Goal: Information Seeking & Learning: Learn about a topic

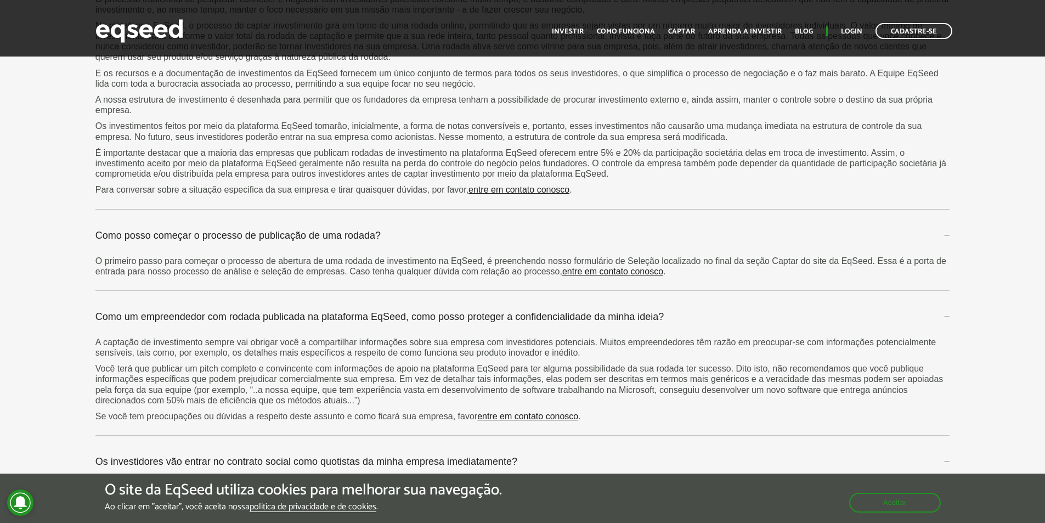
click at [767, 178] on p "É importante destacar que a maioria das empresas que publicam rodadas de invest…" at bounding box center [522, 164] width 855 height 32
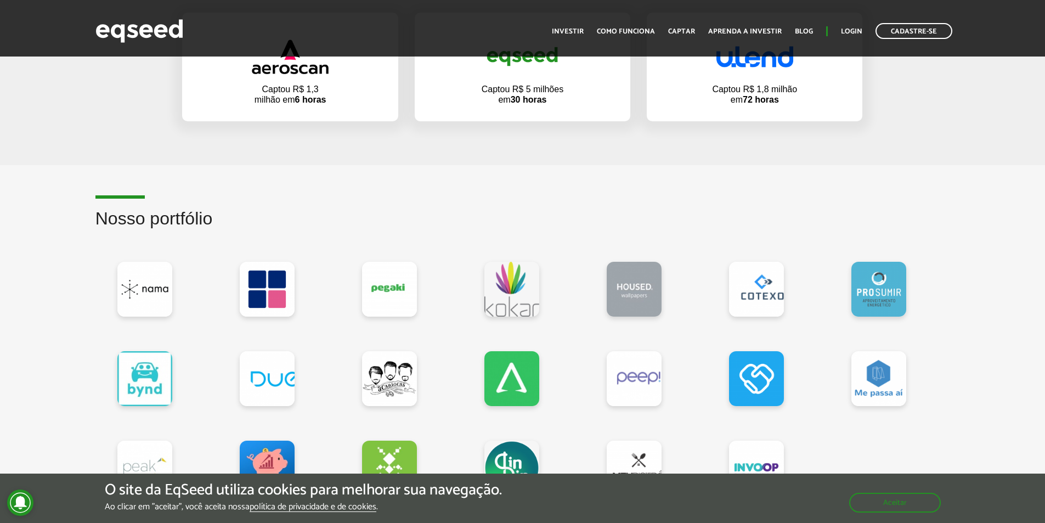
scroll to position [891, 0]
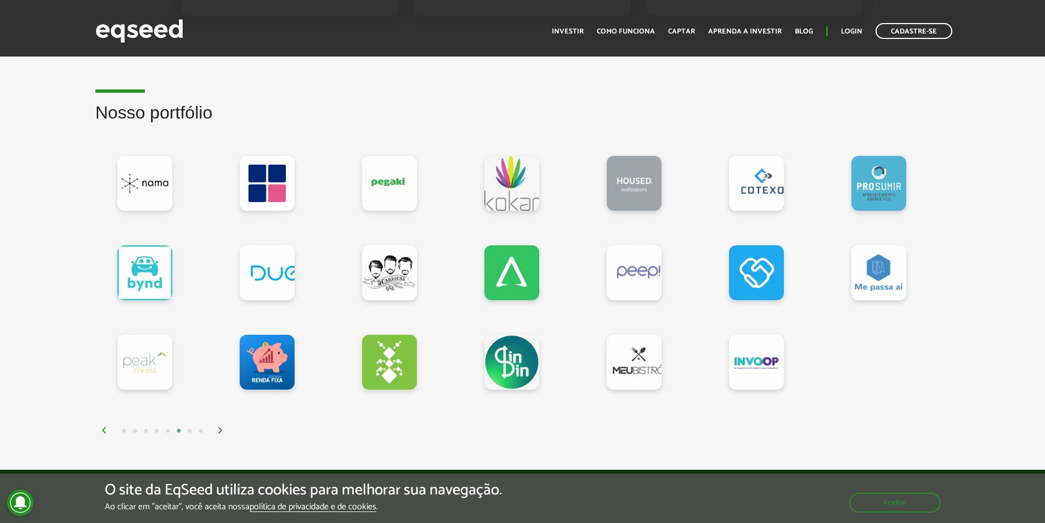
click at [121, 432] on button "1" at bounding box center [123, 431] width 11 height 11
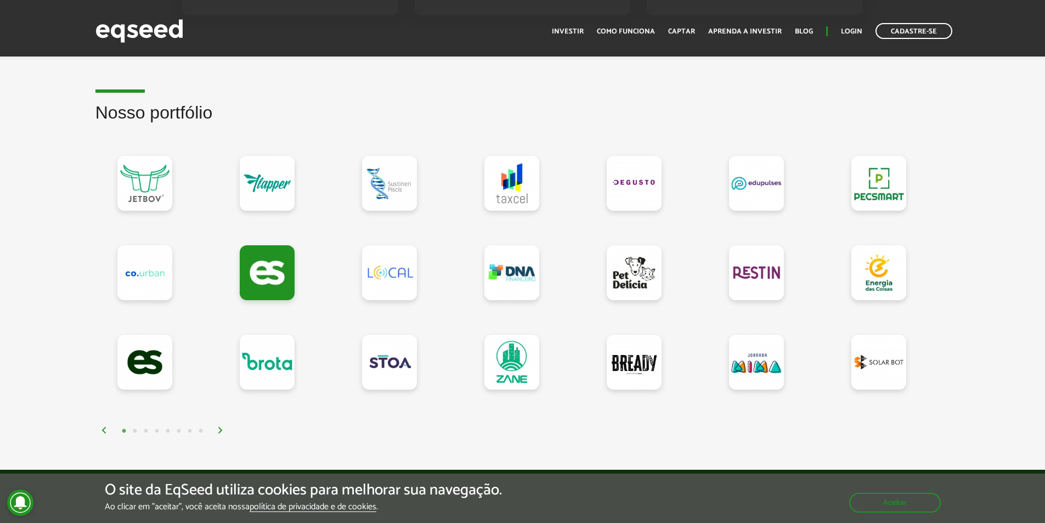
click at [218, 428] on img at bounding box center [220, 430] width 7 height 7
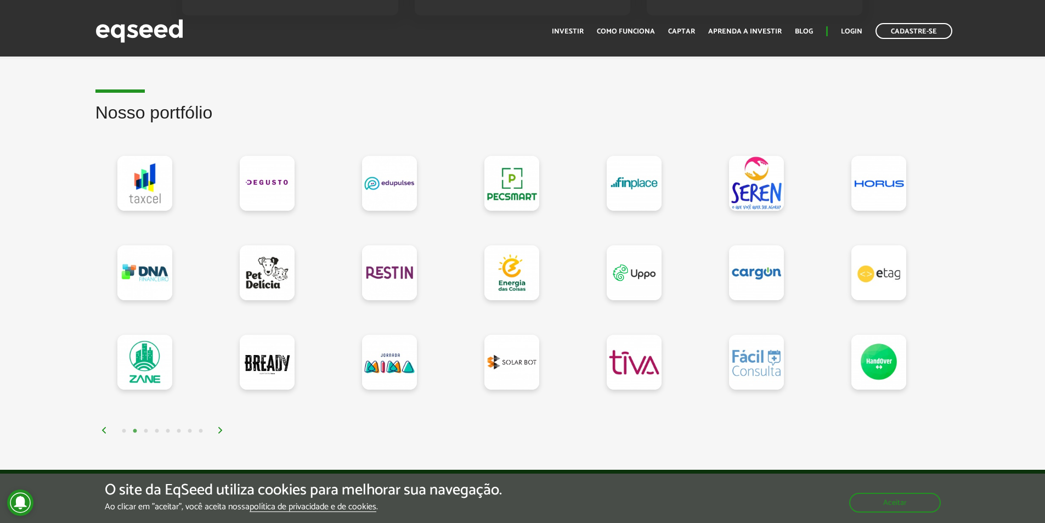
click at [218, 428] on img at bounding box center [220, 430] width 7 height 7
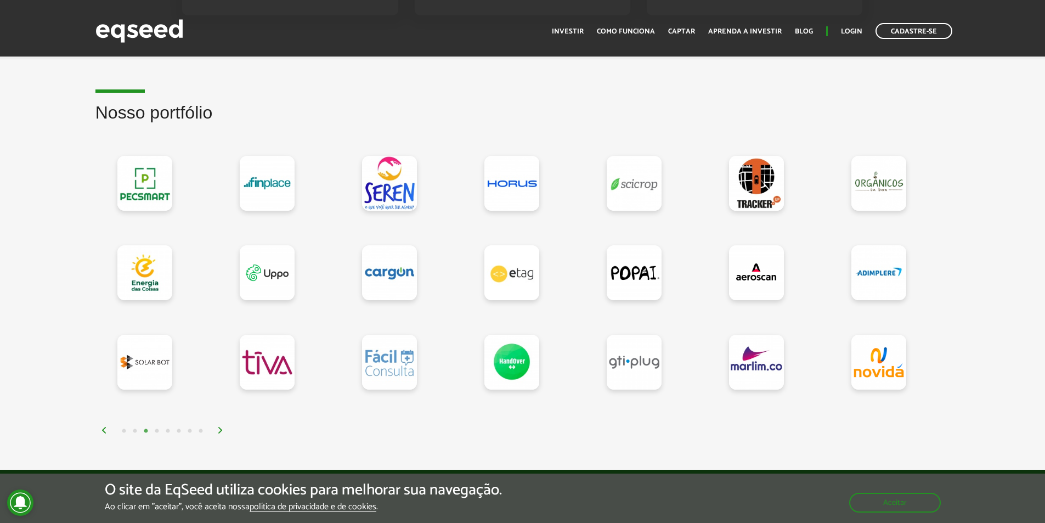
click at [218, 428] on img at bounding box center [220, 430] width 7 height 7
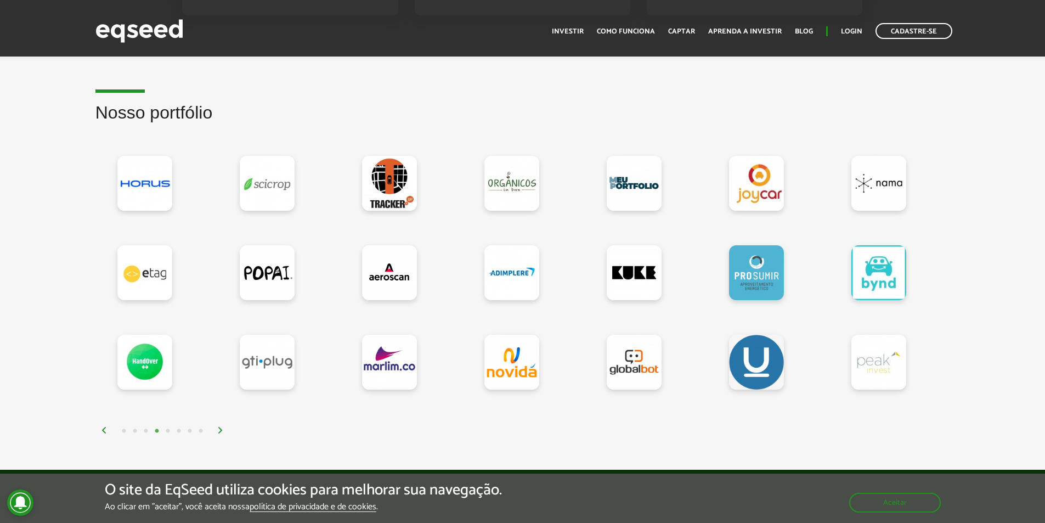
click at [218, 428] on img at bounding box center [220, 430] width 7 height 7
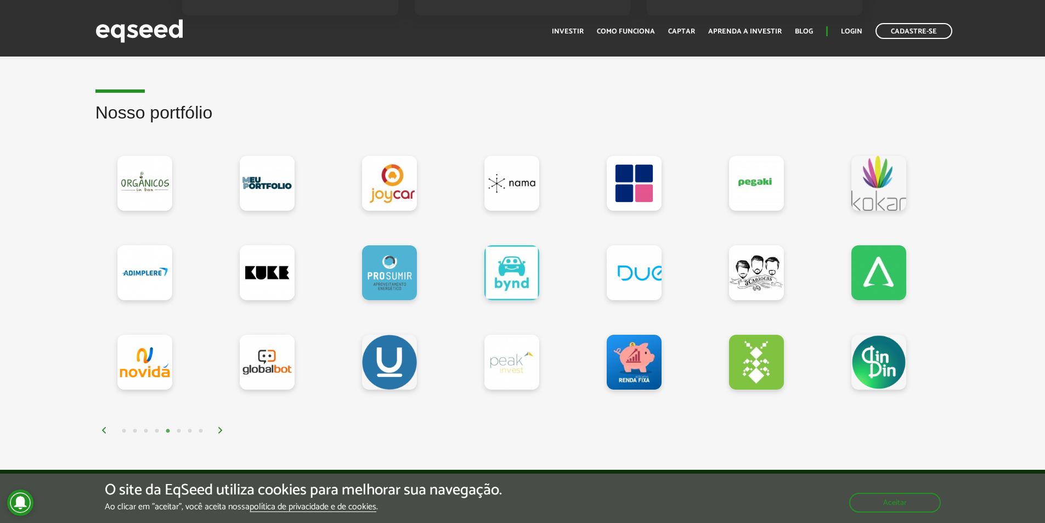
click at [218, 428] on img at bounding box center [220, 430] width 7 height 7
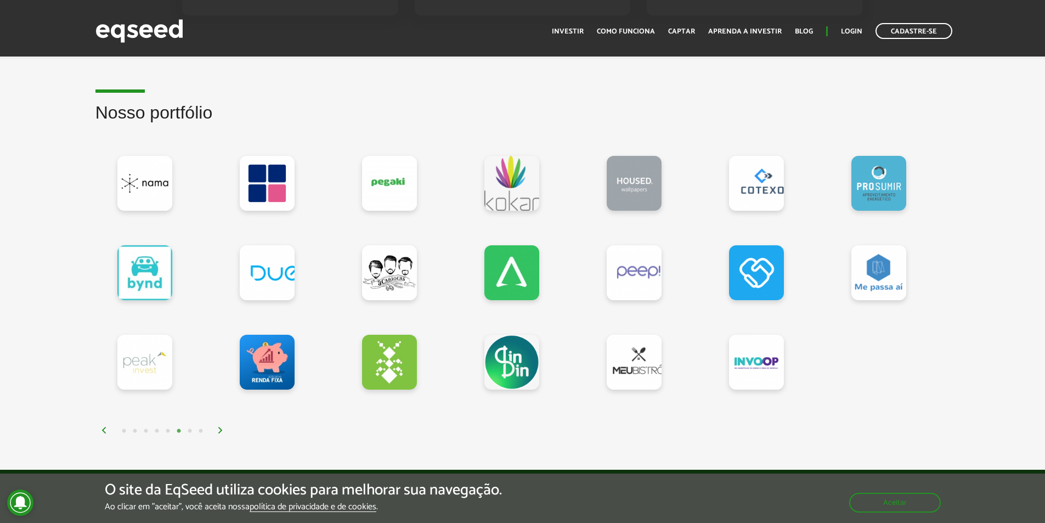
click at [218, 428] on img at bounding box center [220, 430] width 7 height 7
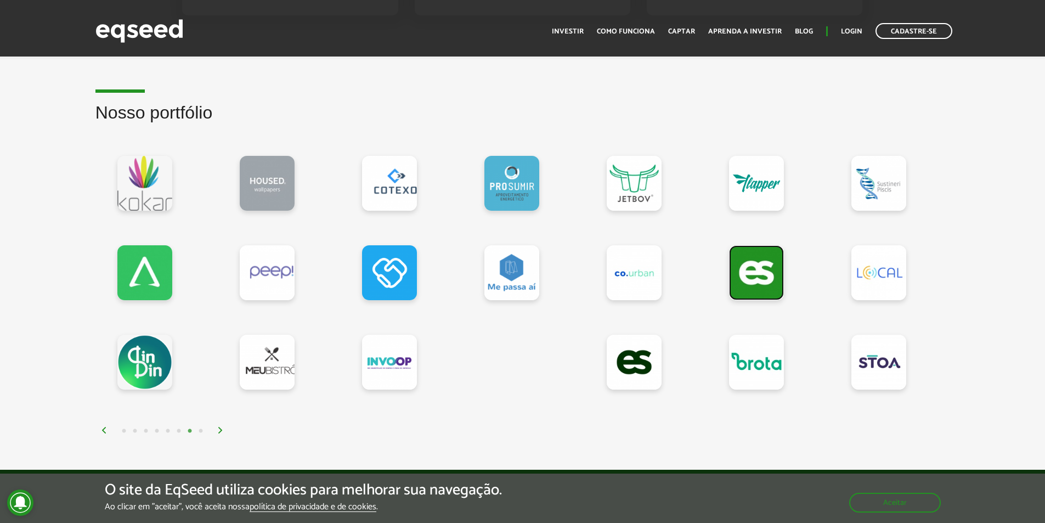
click at [770, 266] on link at bounding box center [756, 272] width 55 height 55
click at [105, 428] on img at bounding box center [104, 430] width 7 height 7
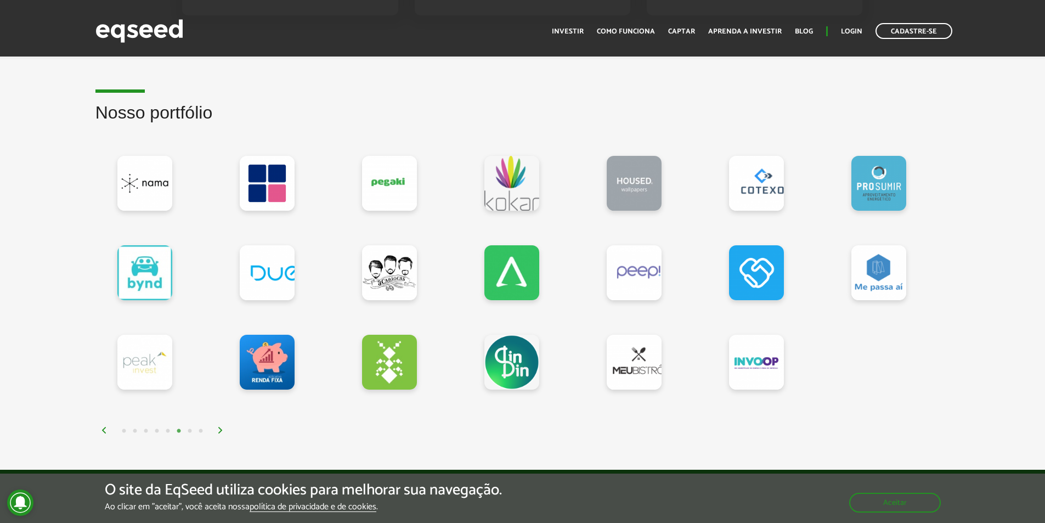
click at [105, 428] on img at bounding box center [104, 430] width 7 height 7
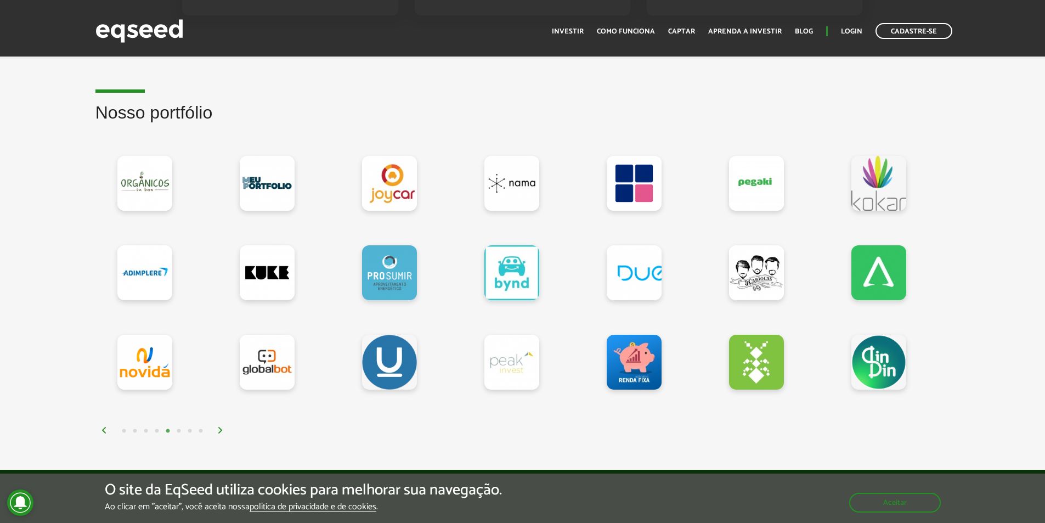
click at [105, 428] on img at bounding box center [104, 430] width 7 height 7
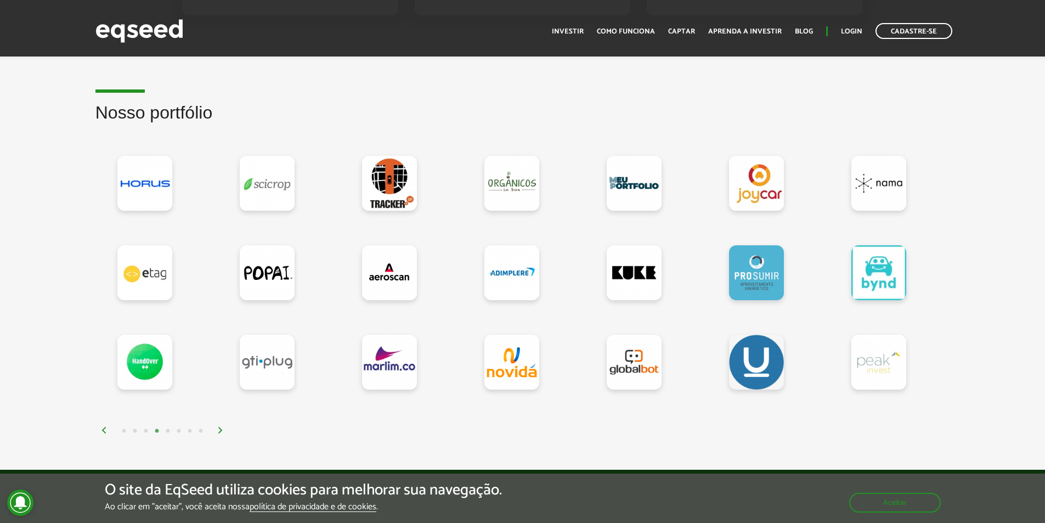
click at [123, 430] on button "1" at bounding box center [123, 431] width 11 height 11
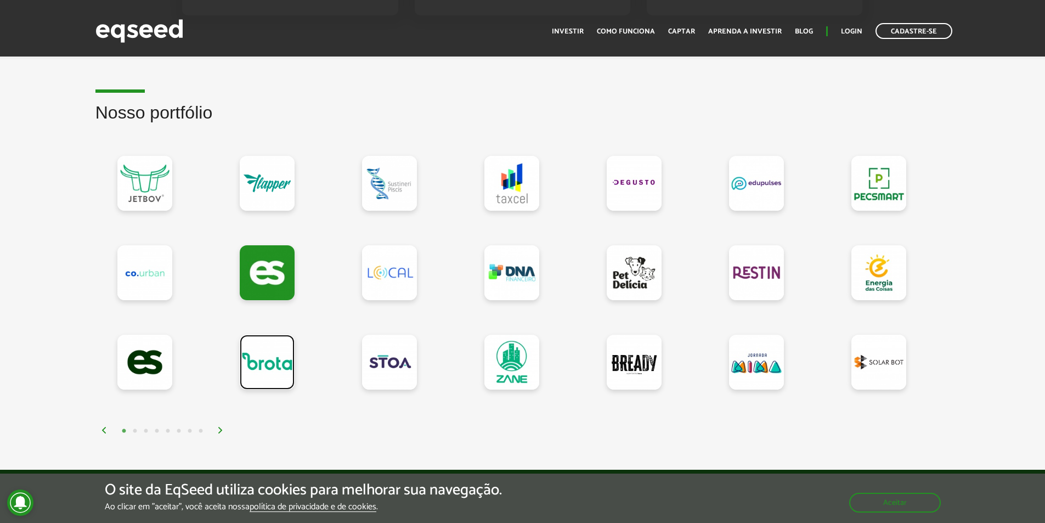
click at [279, 353] on link at bounding box center [267, 362] width 55 height 55
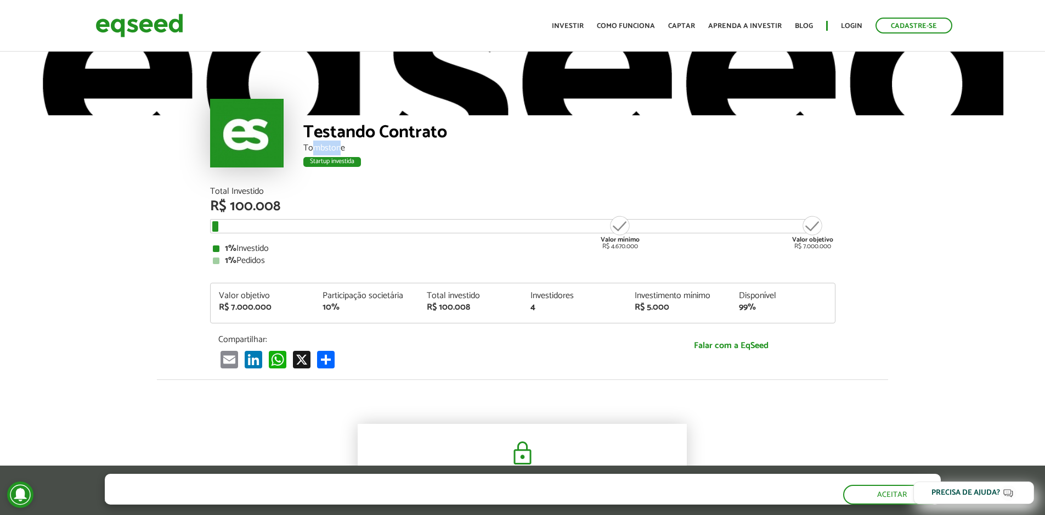
drag, startPoint x: 314, startPoint y: 146, endPoint x: 342, endPoint y: 144, distance: 27.5
click at [342, 144] on div "Tombstone" at bounding box center [569, 148] width 532 height 9
click at [410, 156] on div "Startup investida" at bounding box center [569, 163] width 532 height 14
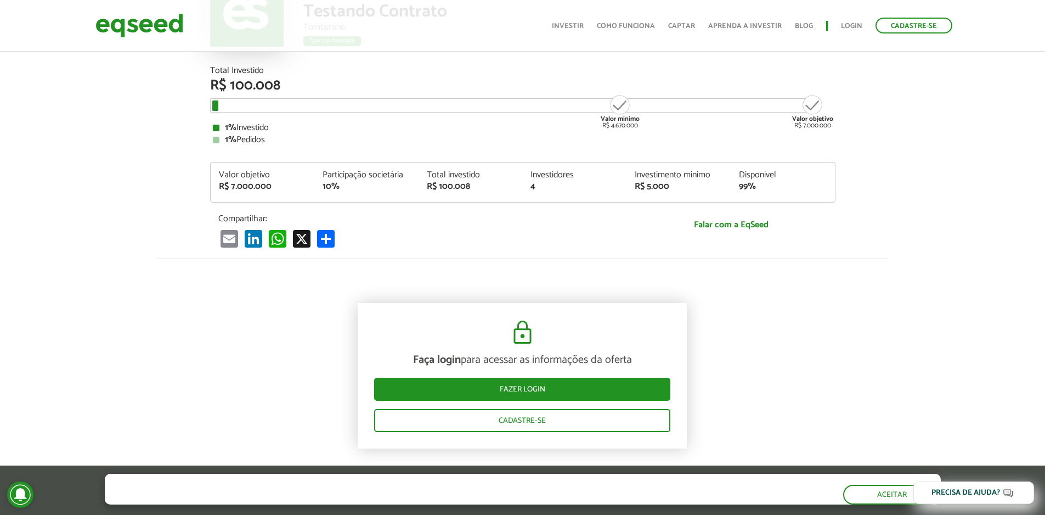
scroll to position [9, 0]
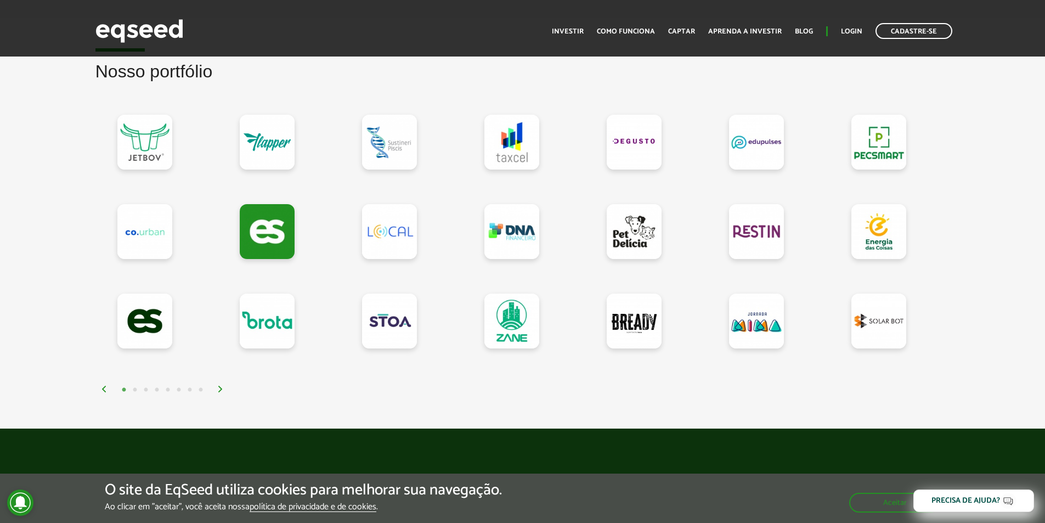
scroll to position [933, 0]
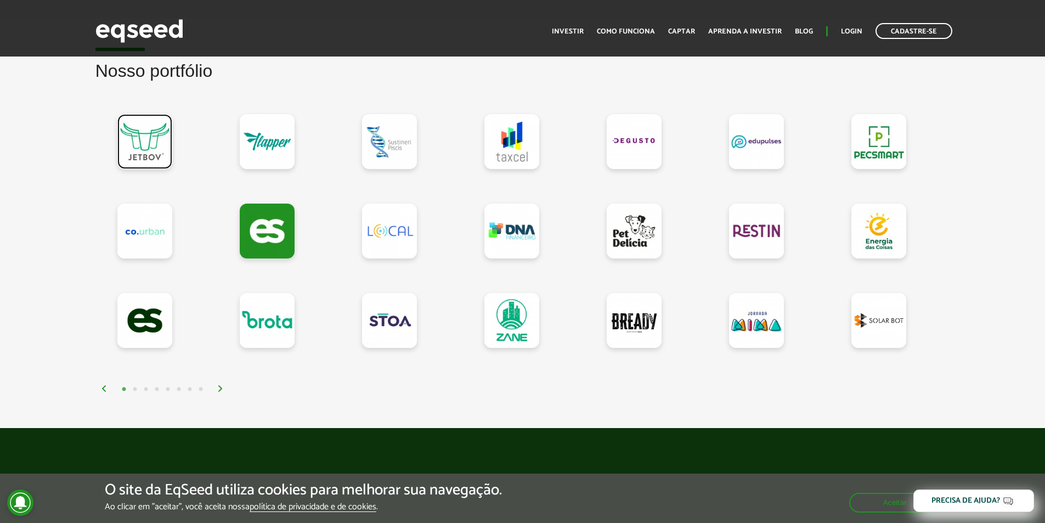
click at [156, 146] on link at bounding box center [144, 141] width 55 height 55
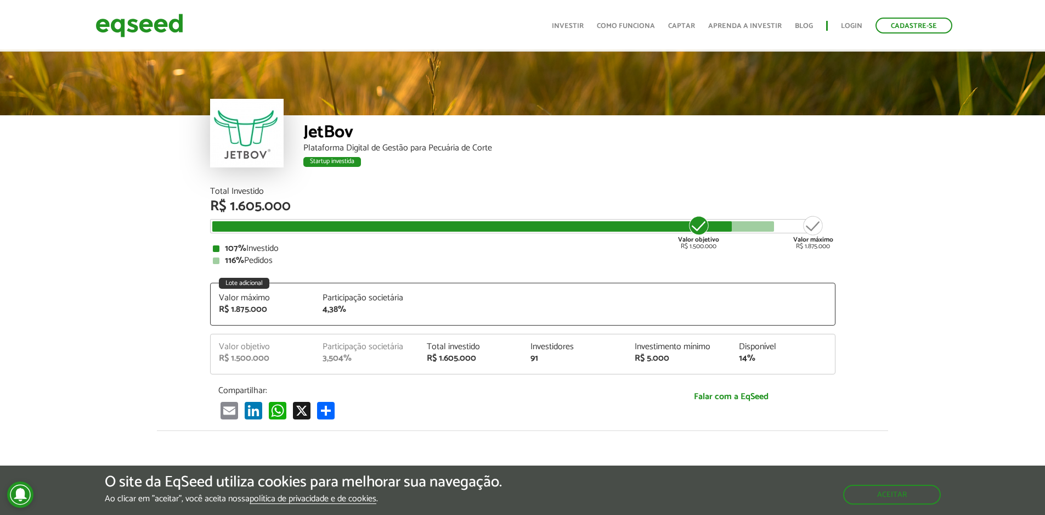
scroll to position [1387, 0]
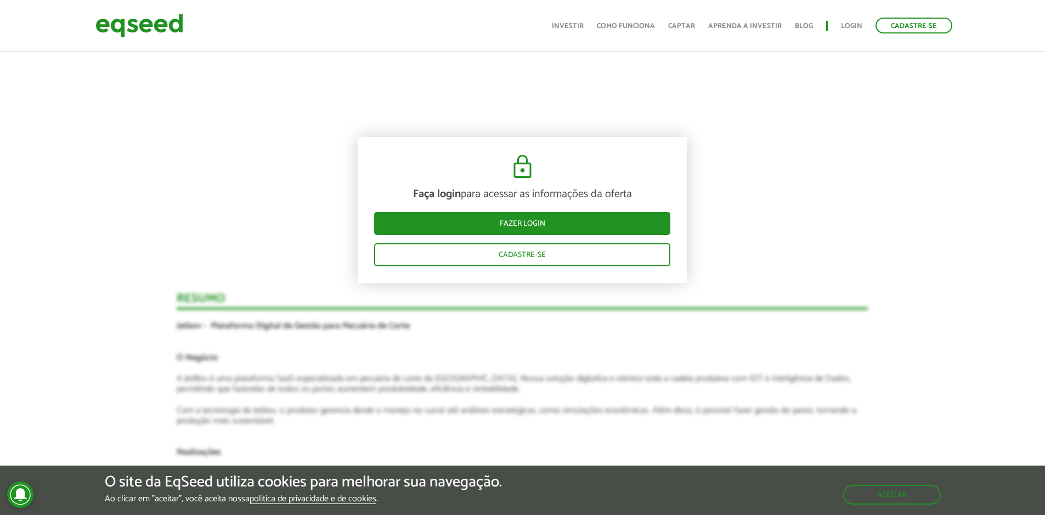
click at [584, 352] on article "Novidades Análise da Oferta 1 Faça login para acessar as informações da oferta …" at bounding box center [522, 260] width 691 height 1599
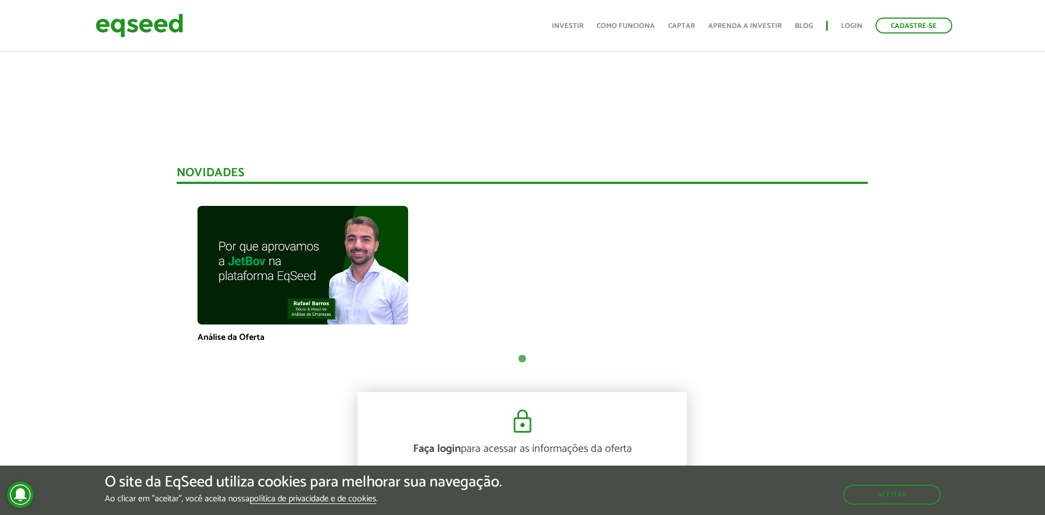
scroll to position [658, 0]
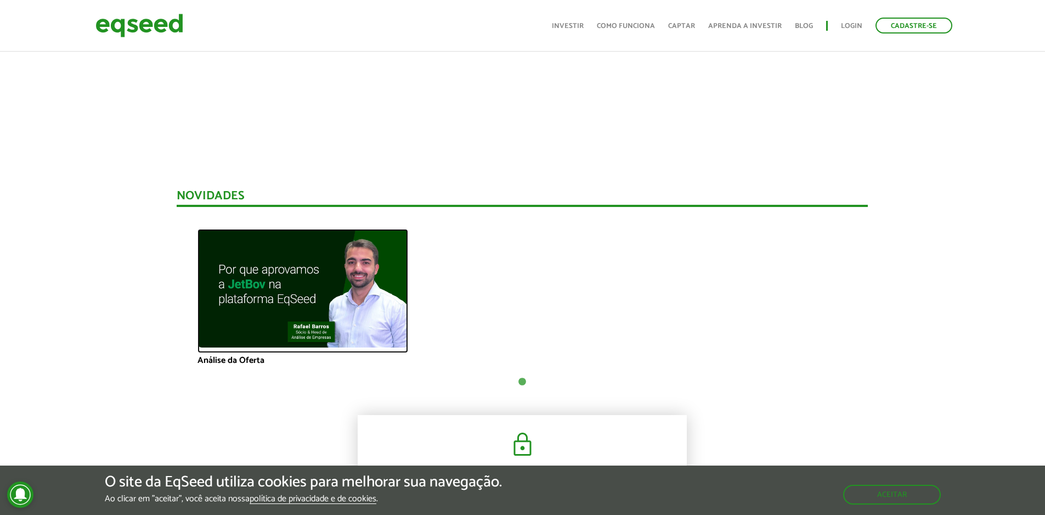
click at [287, 278] on img at bounding box center [302, 288] width 211 height 118
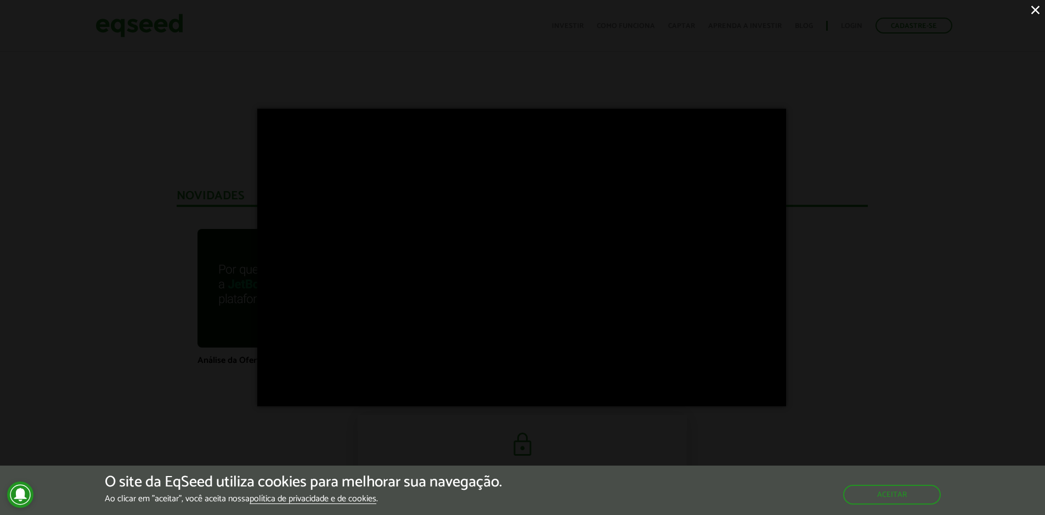
click at [917, 236] on div "×" at bounding box center [522, 257] width 1045 height 515
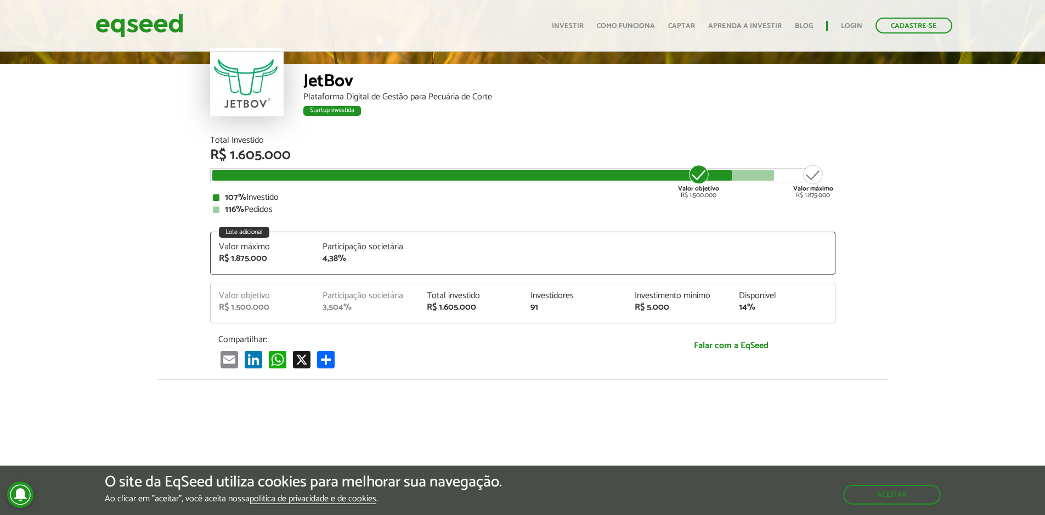
scroll to position [0, 0]
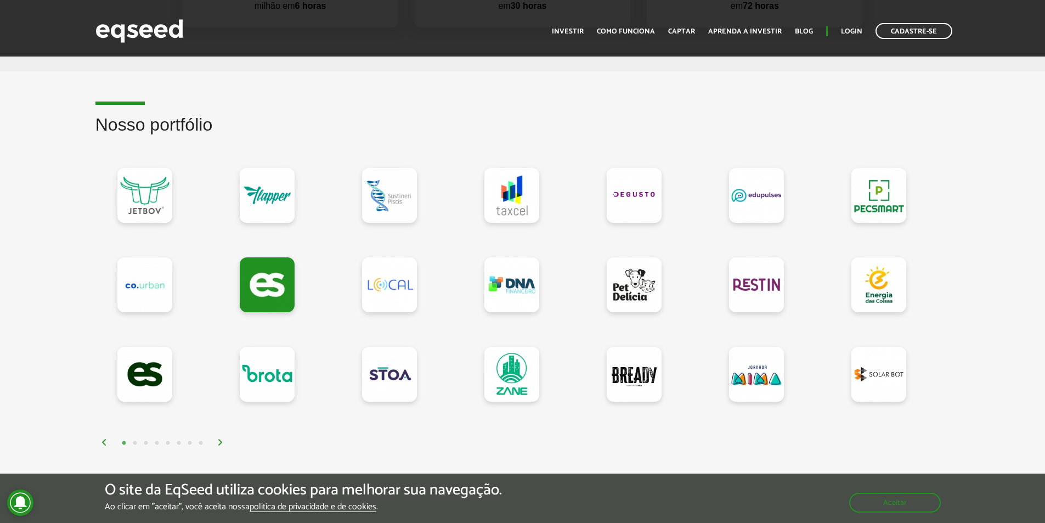
scroll to position [878, 0]
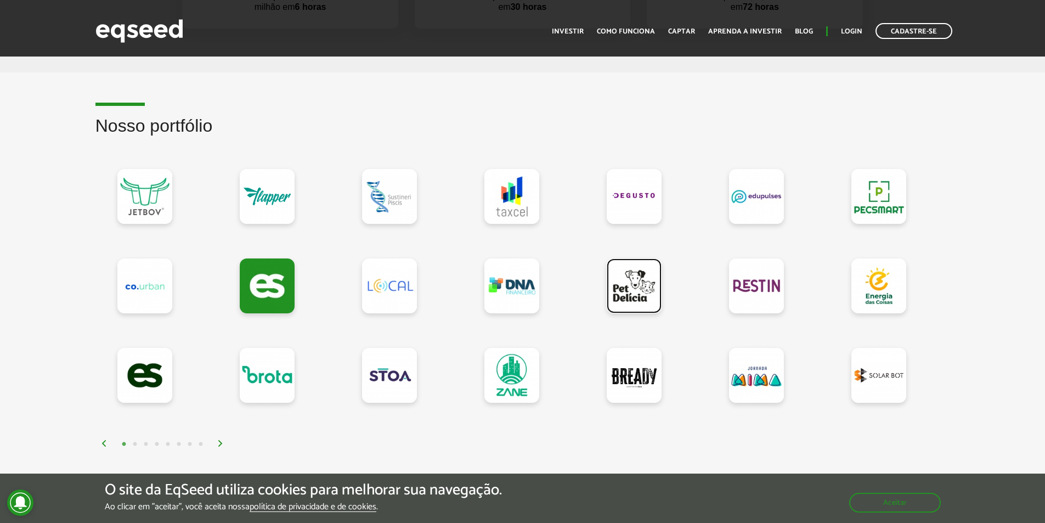
click at [629, 307] on link at bounding box center [634, 285] width 55 height 55
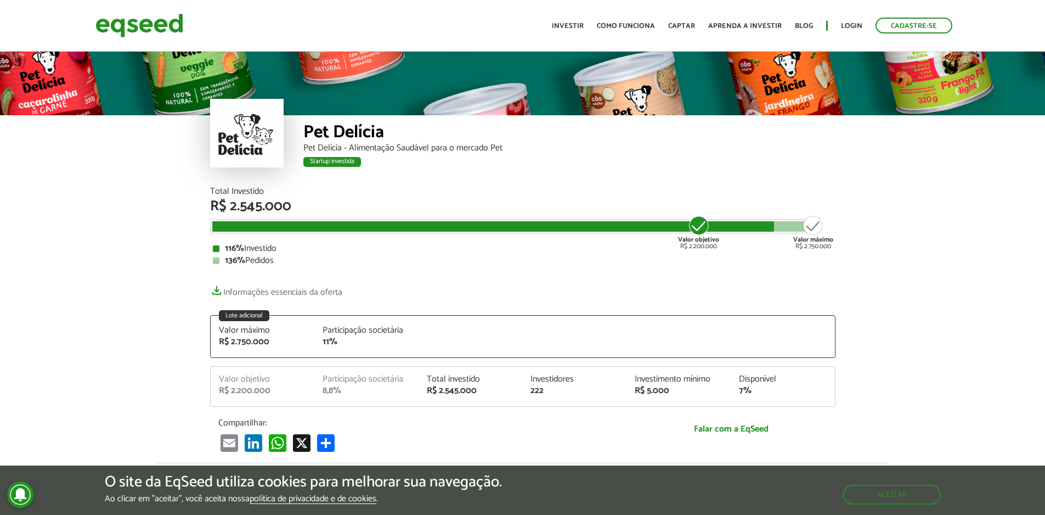
click at [570, 284] on p "Informações essenciais da oferta" at bounding box center [522, 289] width 625 height 16
